Goal: Information Seeking & Learning: Learn about a topic

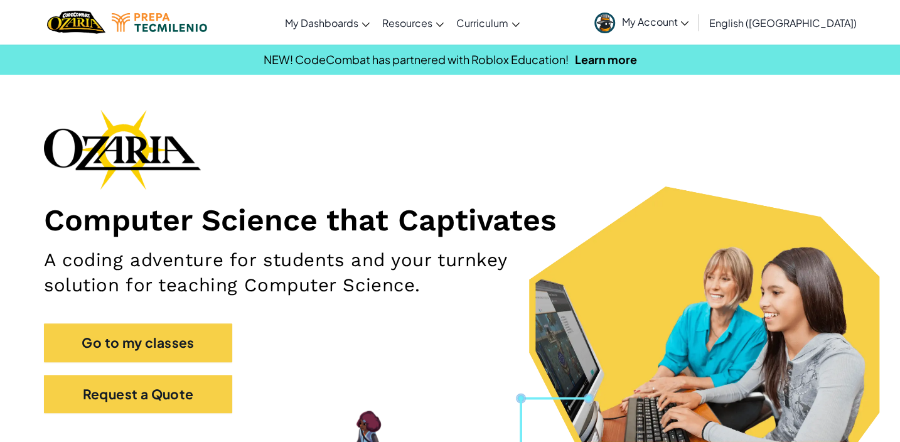
click at [527, 154] on div "Computer Science that Captivates A coding adventure for students and your turnk…" at bounding box center [450, 267] width 812 height 316
click at [689, 23] on icon at bounding box center [685, 23] width 8 height 4
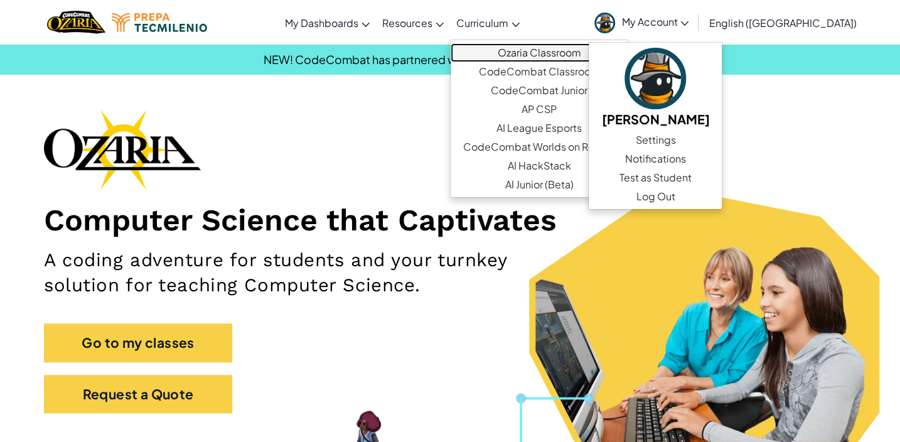
click at [549, 51] on link "Ozaria Classroom" at bounding box center [539, 52] width 177 height 19
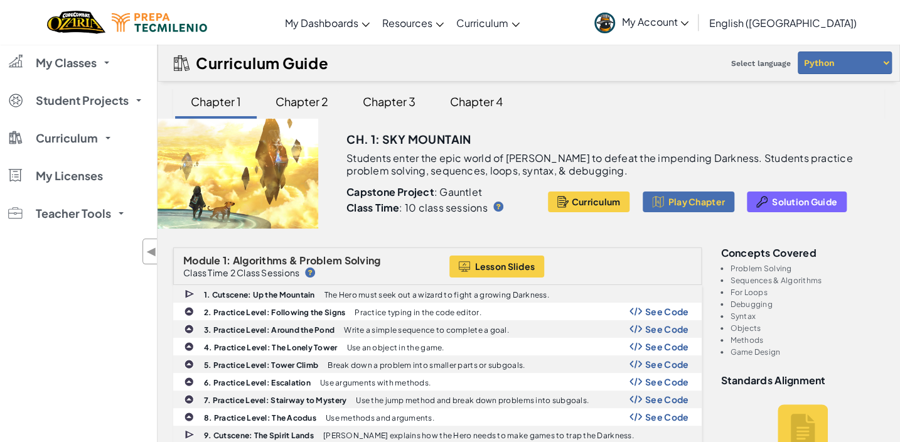
click at [299, 101] on div "Chapter 2" at bounding box center [302, 102] width 78 height 30
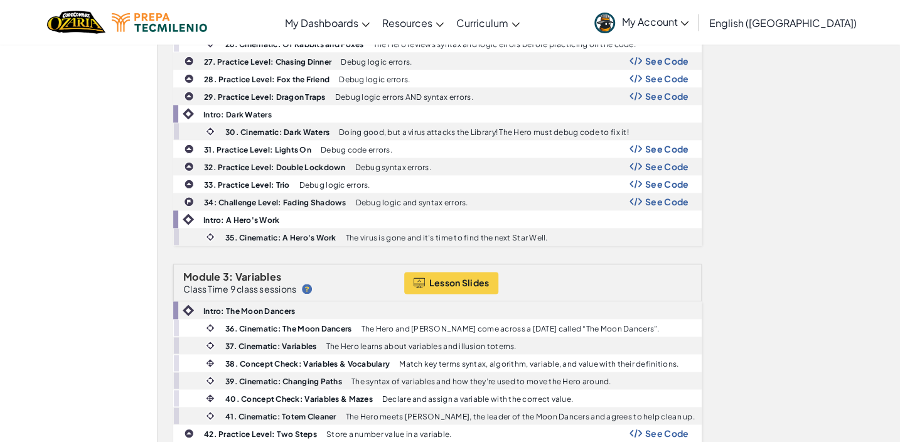
scroll to position [856, 0]
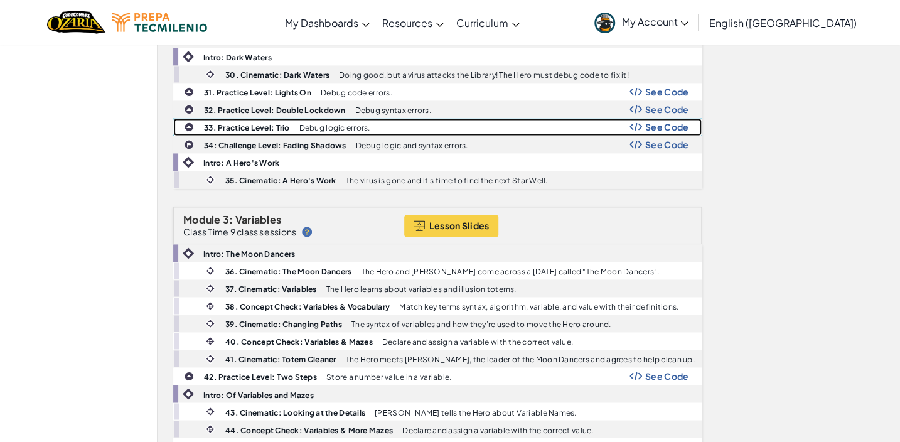
click at [331, 125] on p "Debug logic errors." at bounding box center [334, 128] width 71 height 8
